Goal: Navigation & Orientation: Locate item on page

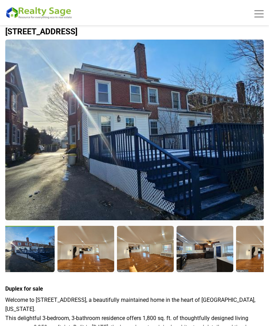
scroll to position [16, 0]
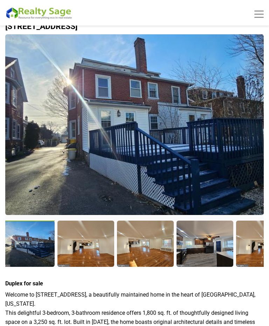
click at [91, 245] on div at bounding box center [85, 242] width 56 height 45
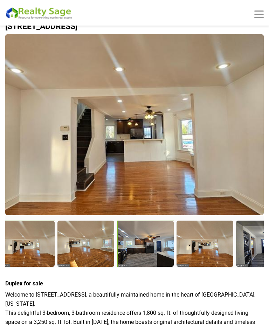
click at [148, 250] on div at bounding box center [145, 243] width 57 height 47
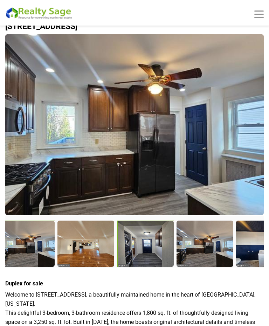
click at [162, 249] on div at bounding box center [145, 243] width 57 height 47
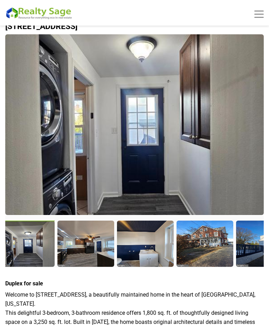
click at [159, 252] on div at bounding box center [145, 242] width 56 height 45
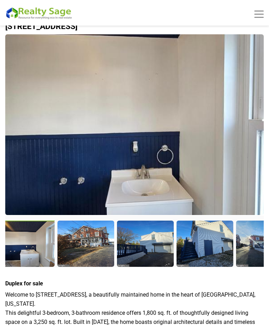
click at [101, 246] on div at bounding box center [85, 242] width 56 height 45
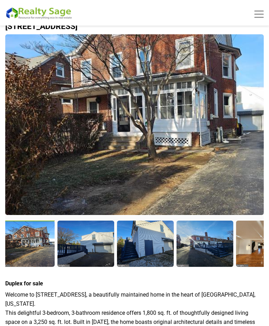
click at [104, 249] on div at bounding box center [85, 242] width 56 height 45
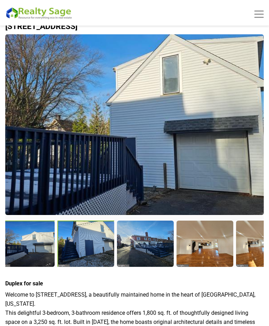
click at [108, 249] on div at bounding box center [85, 243] width 57 height 47
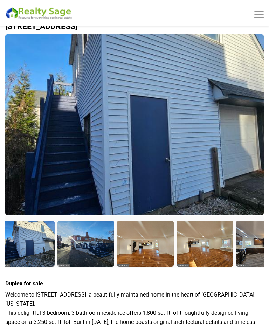
click at [107, 251] on div at bounding box center [85, 242] width 56 height 45
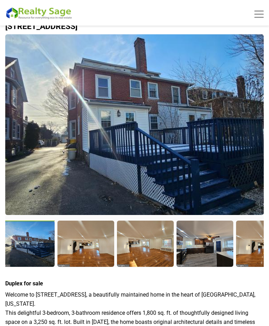
click at [102, 246] on div at bounding box center [85, 242] width 56 height 45
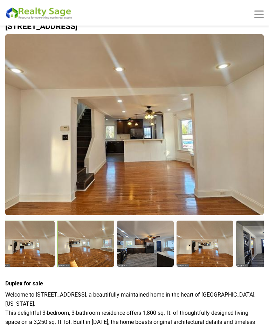
click at [101, 249] on div at bounding box center [85, 243] width 57 height 47
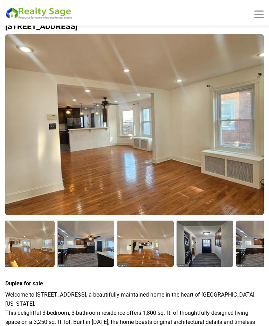
click at [104, 244] on div at bounding box center [85, 243] width 57 height 47
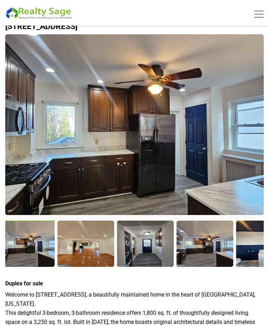
click at [38, 250] on div at bounding box center [26, 243] width 57 height 47
click at [89, 251] on div at bounding box center [85, 243] width 57 height 47
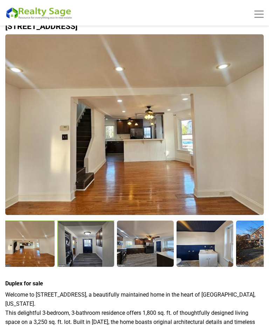
click at [95, 246] on div at bounding box center [85, 243] width 57 height 47
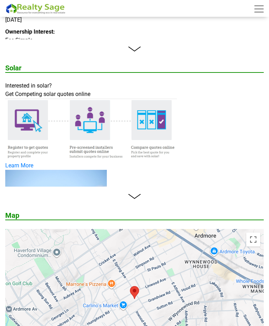
scroll to position [1168, 0]
